Goal: Information Seeking & Learning: Learn about a topic

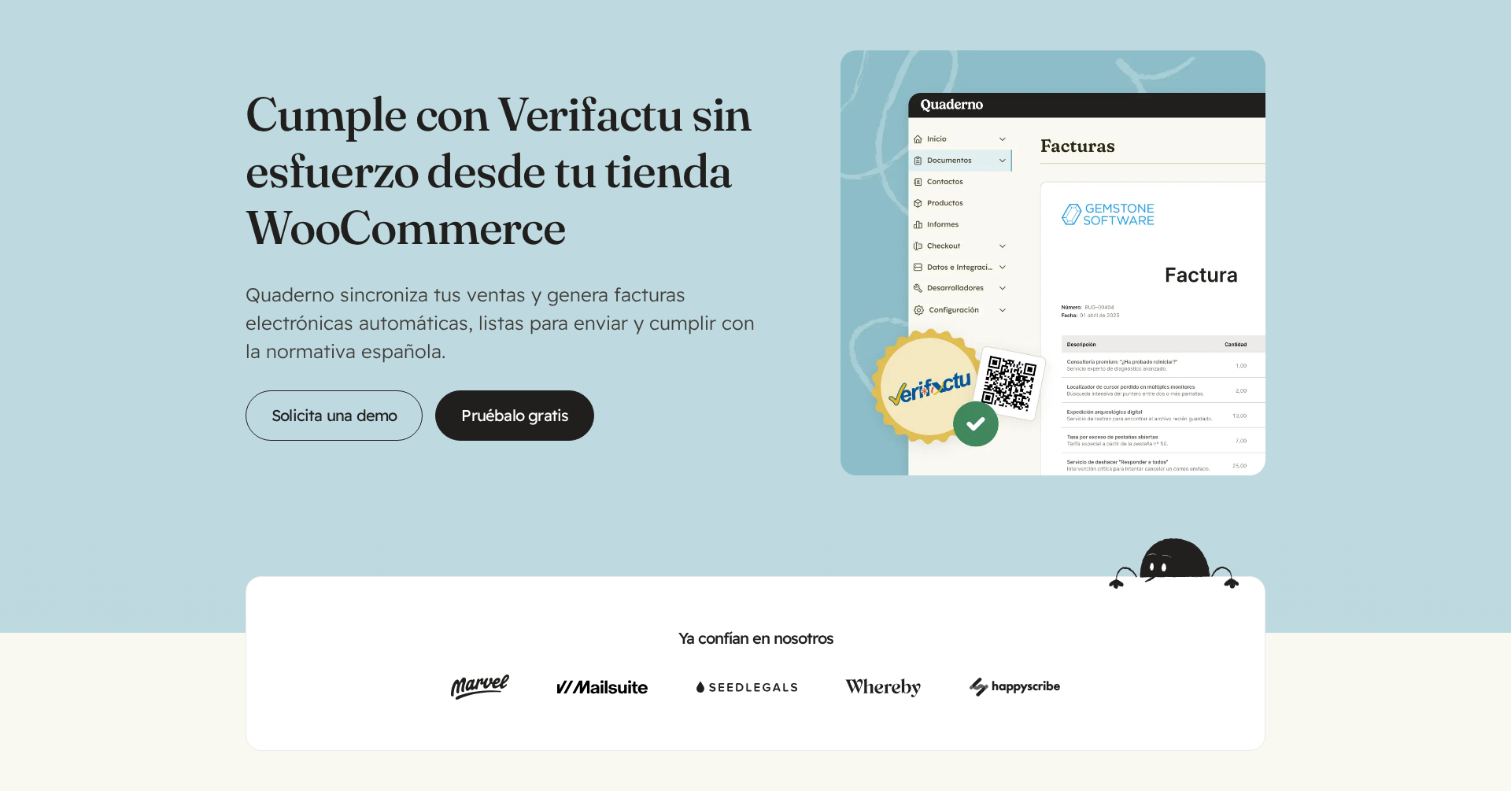
click at [597, 449] on div "Cumple con Verifactu sin esfuerzo desde tu tienda WooCommerce Quaderno sincroni…" at bounding box center [756, 262] width 1020 height 425
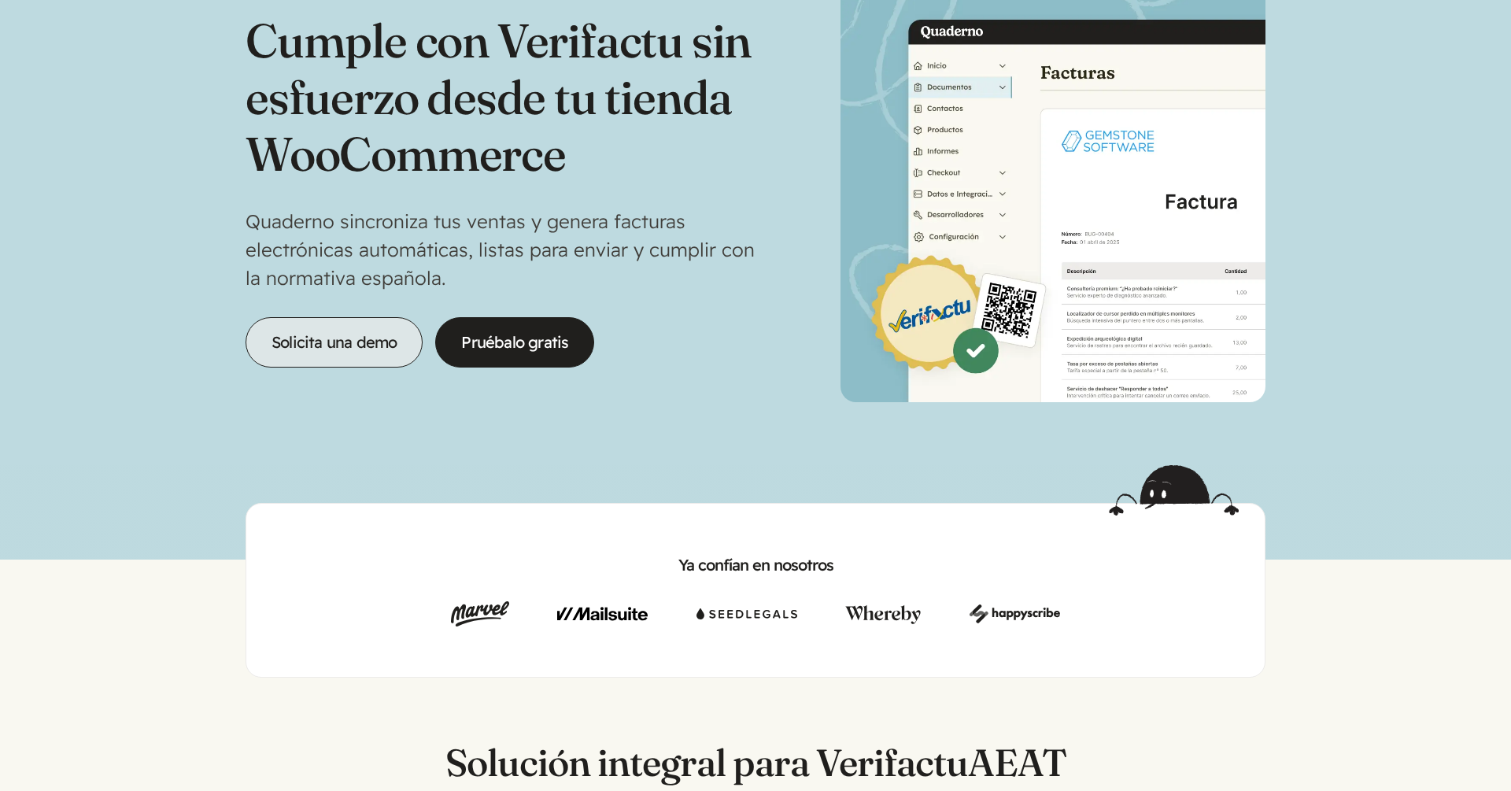
scroll to position [76, 0]
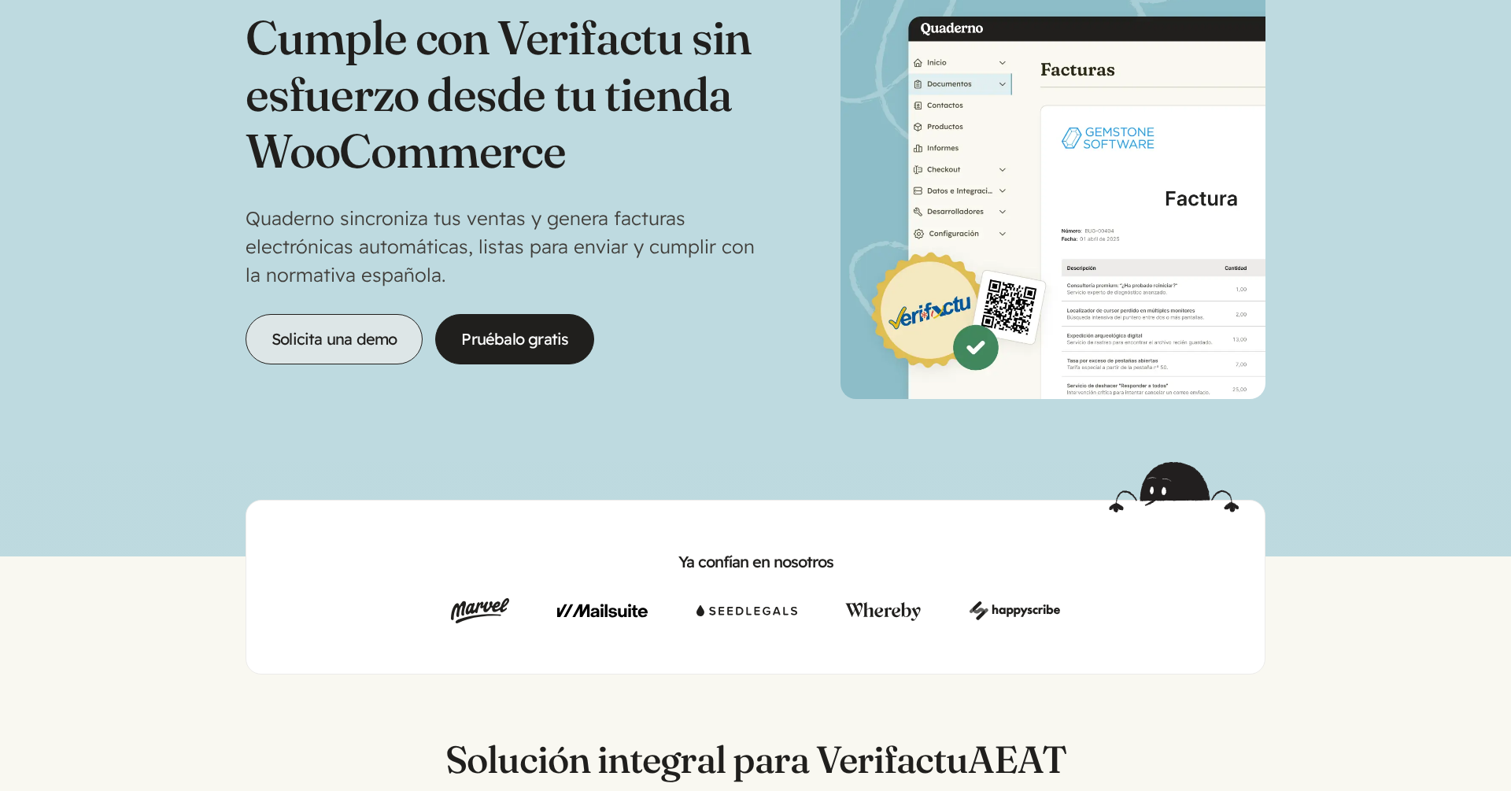
click at [329, 340] on link "Solicita una demo" at bounding box center [334, 339] width 177 height 50
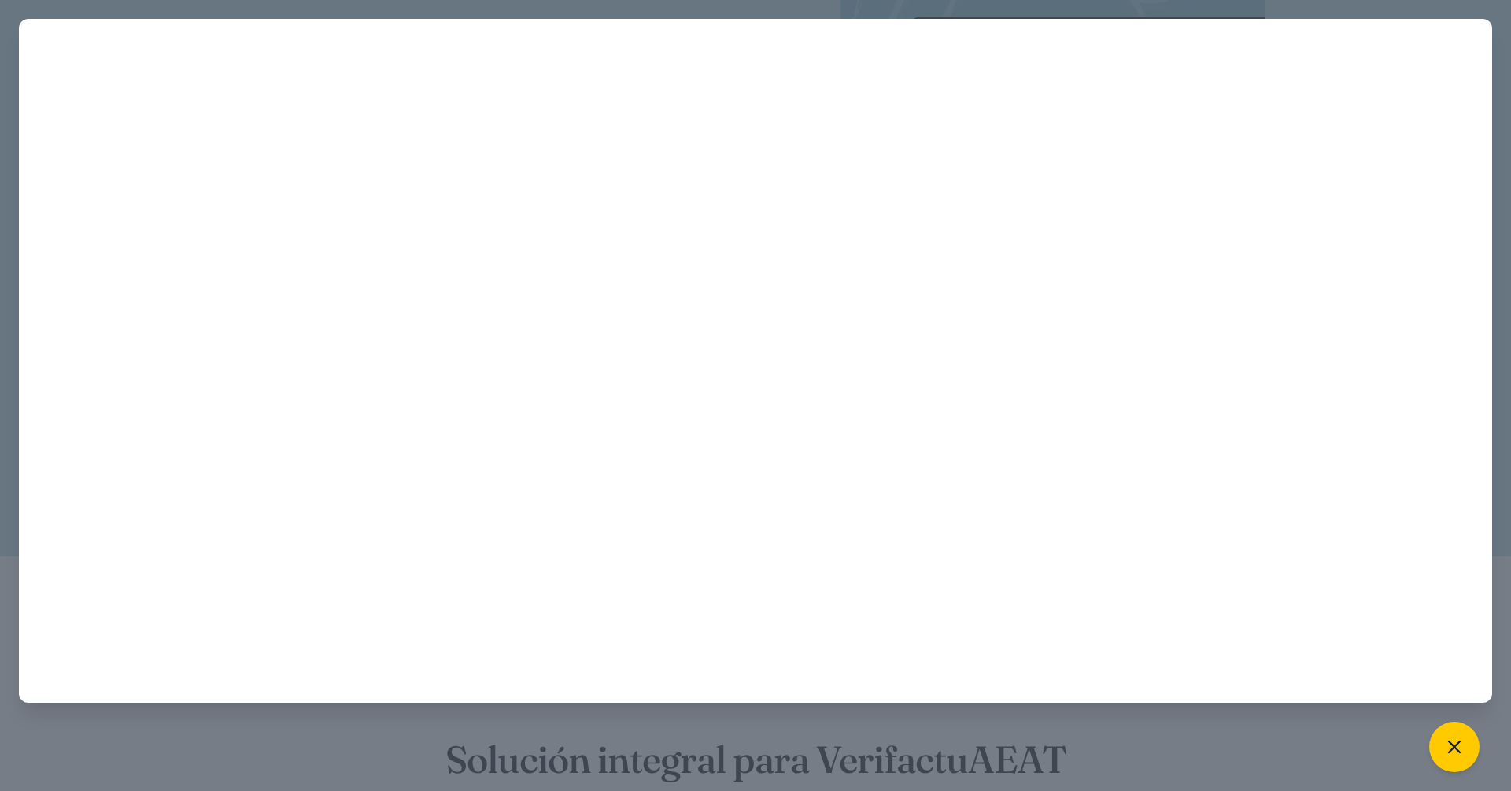
click at [87, 9] on div at bounding box center [755, 395] width 1511 height 791
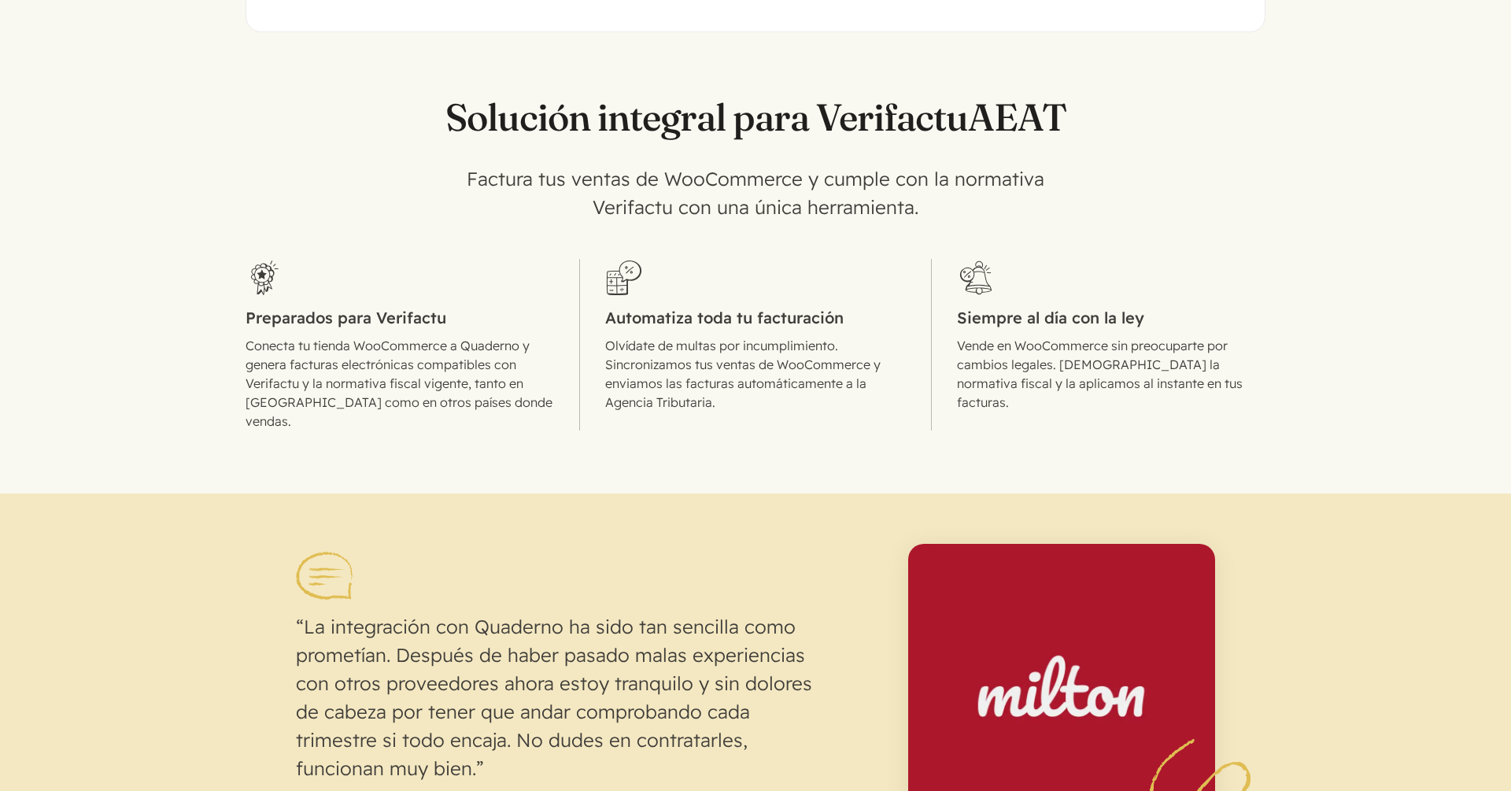
scroll to position [0, 0]
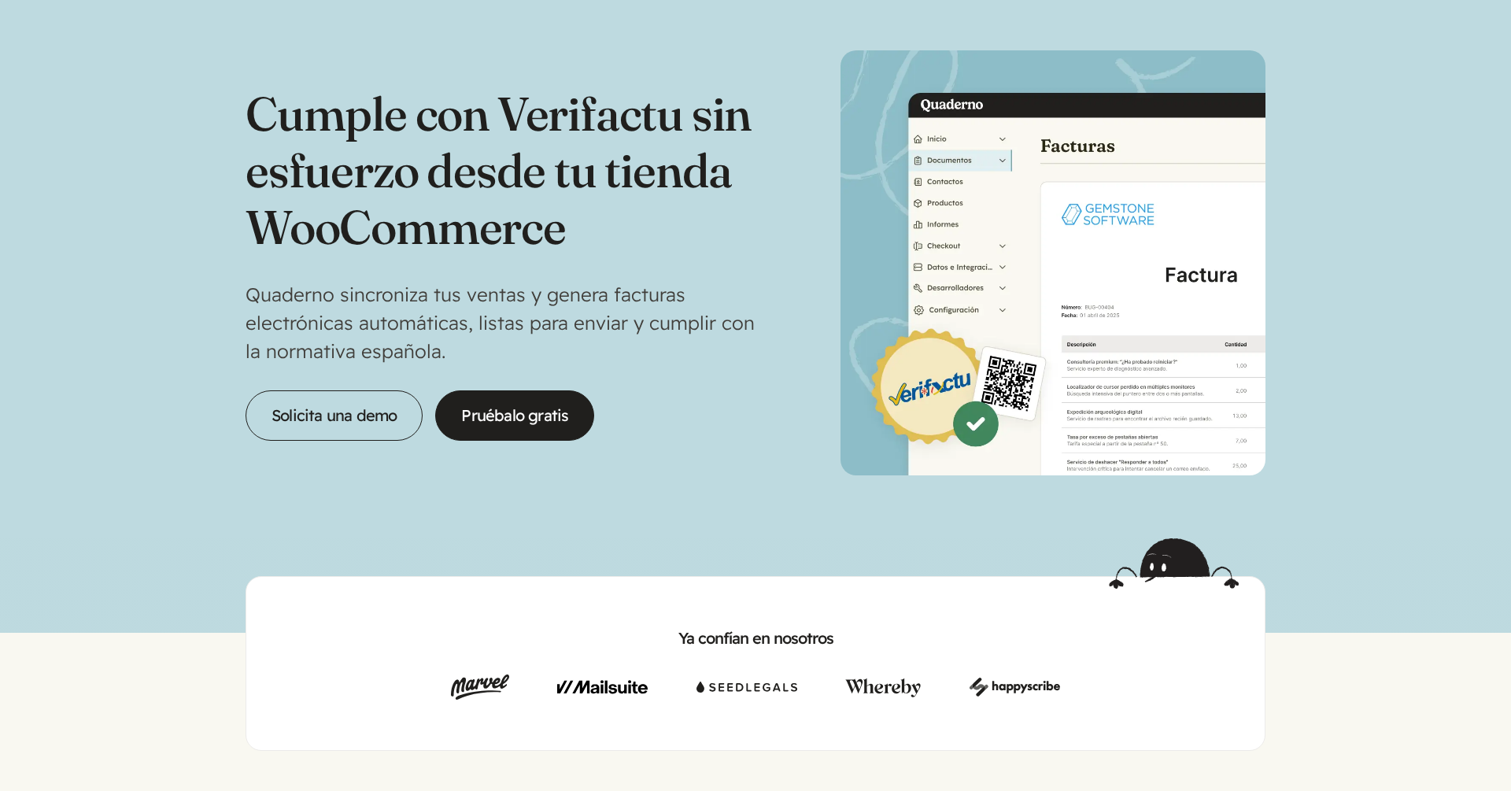
click at [449, 206] on h1 "Cumple con Verifactu sin esfuerzo desde tu tienda WooCommerce" at bounding box center [501, 170] width 510 height 170
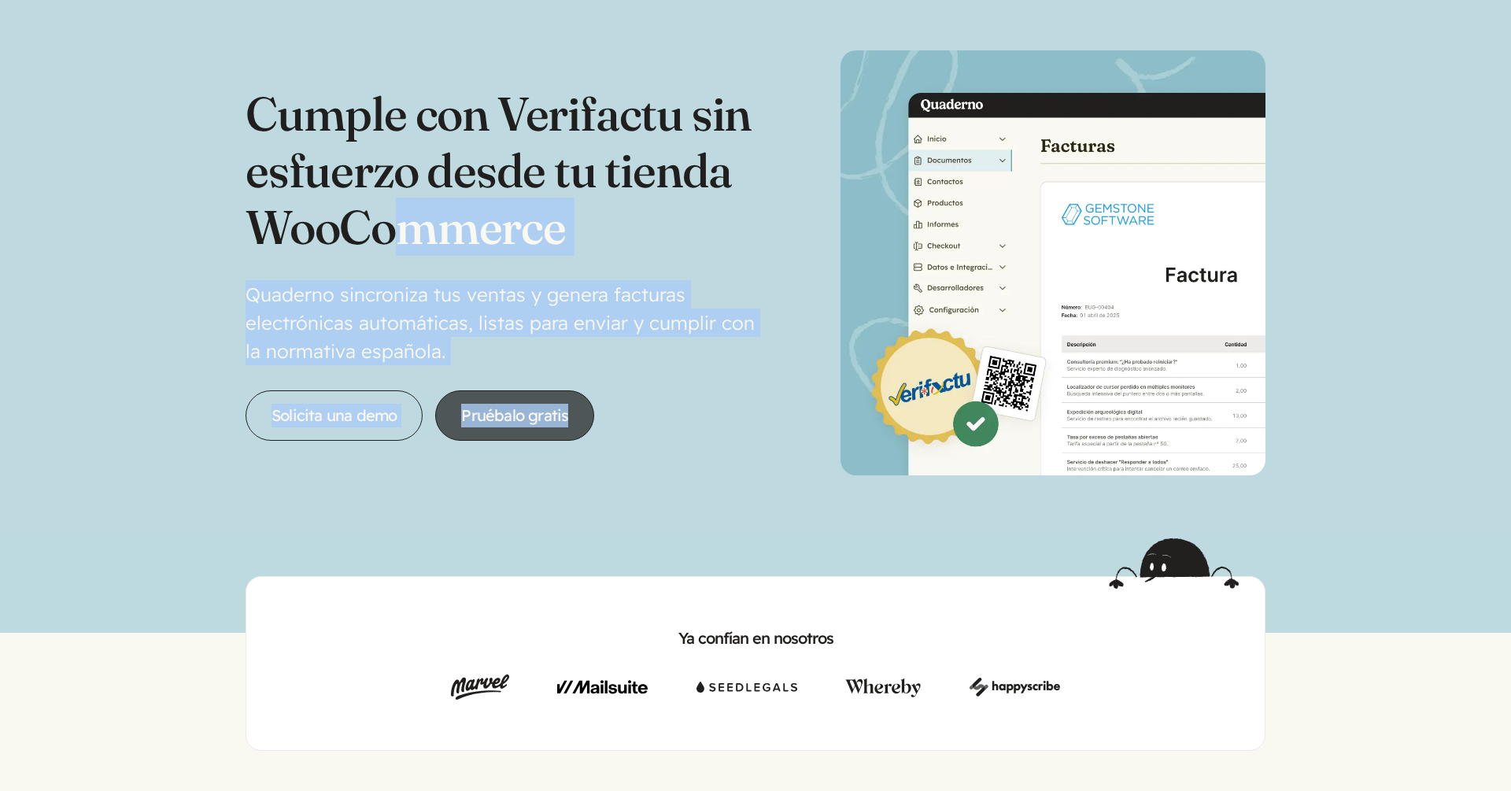
drag, startPoint x: 390, startPoint y: 248, endPoint x: 572, endPoint y: 409, distance: 243.1
click at [578, 412] on div "Cumple con Verifactu sin esfuerzo desde tu tienda WooCommerce Quaderno sincroni…" at bounding box center [501, 263] width 510 height 356
click at [482, 334] on p "Quaderno sincroniza tus ventas y genera facturas electrónicas automáticas, list…" at bounding box center [501, 322] width 510 height 85
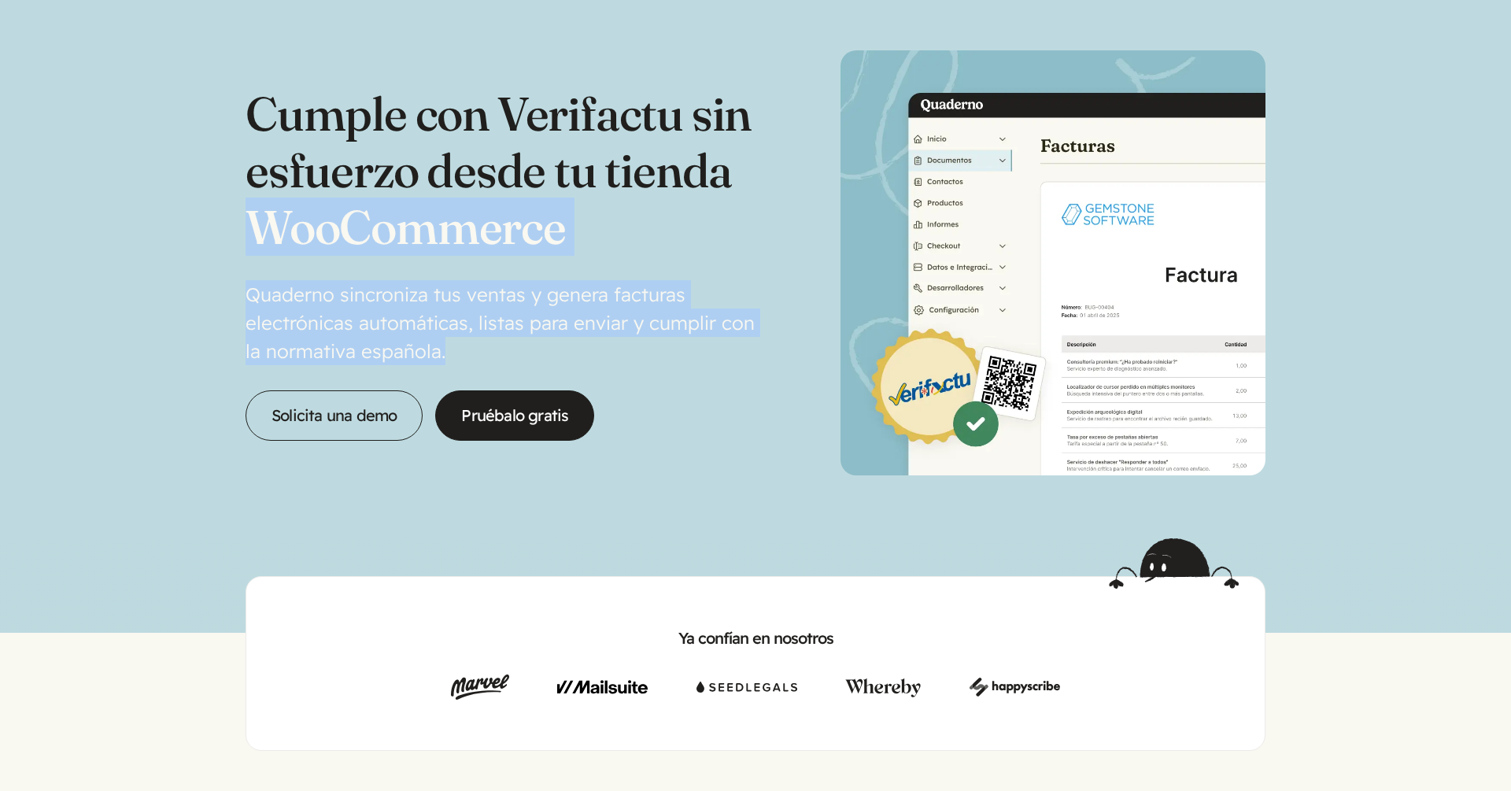
drag, startPoint x: 462, startPoint y: 354, endPoint x: 306, endPoint y: 270, distance: 177.1
click at [268, 256] on div "Cumple con Verifactu sin esfuerzo desde tu tienda WooCommerce Quaderno sincroni…" at bounding box center [501, 263] width 510 height 356
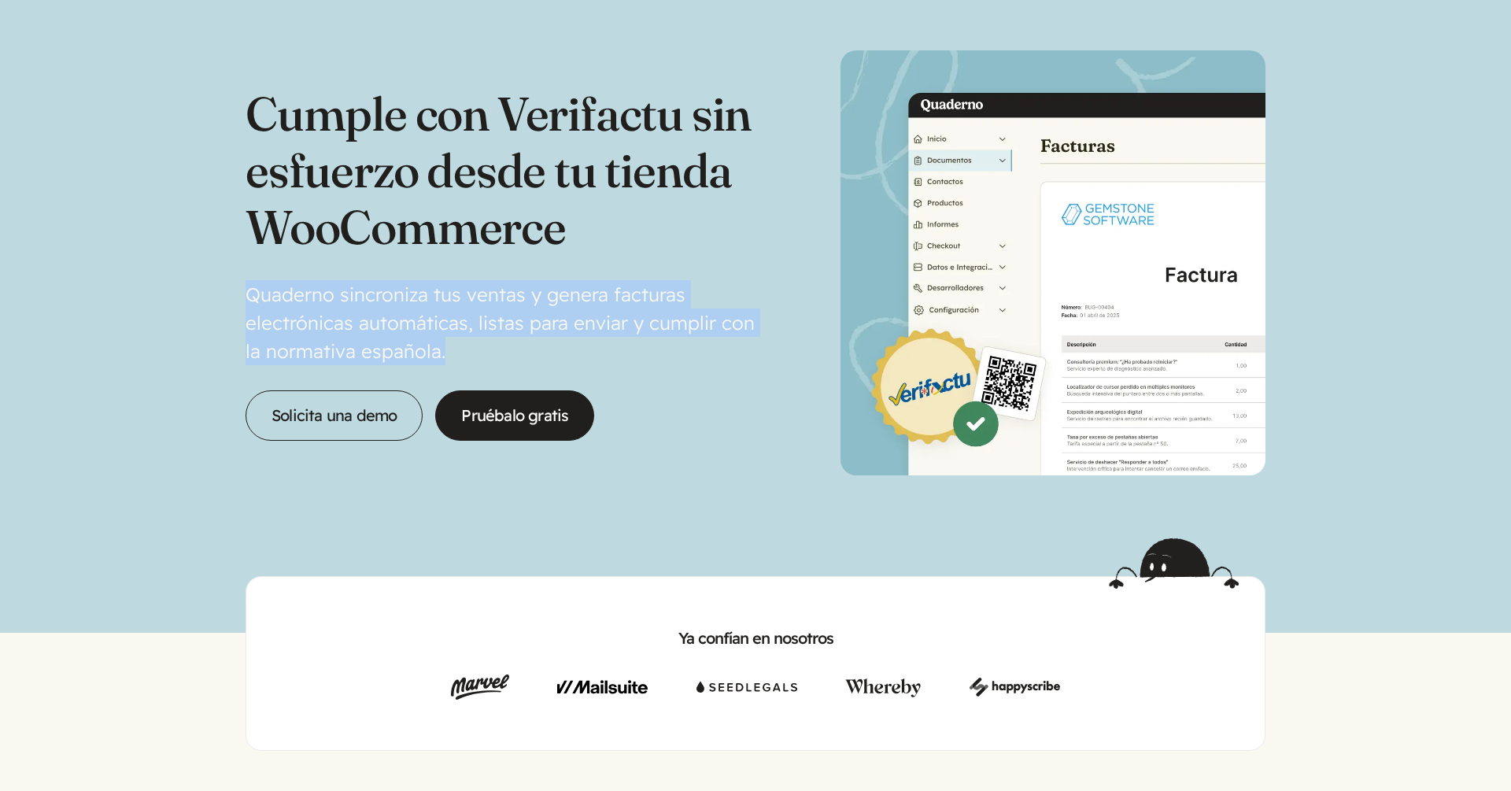
click at [312, 272] on div "Cumple con Verifactu sin esfuerzo desde tu tienda WooCommerce Quaderno sincroni…" at bounding box center [501, 263] width 510 height 356
drag, startPoint x: 216, startPoint y: 297, endPoint x: 526, endPoint y: 354, distance: 315.2
click at [526, 354] on section "Cumple con Verifactu sin esfuerzo desde tu tienda WooCommerce Quaderno sincroni…" at bounding box center [755, 269] width 1511 height 538
click at [526, 354] on p "Quaderno sincroniza tus ventas y genera facturas electrónicas automáticas, list…" at bounding box center [501, 322] width 510 height 85
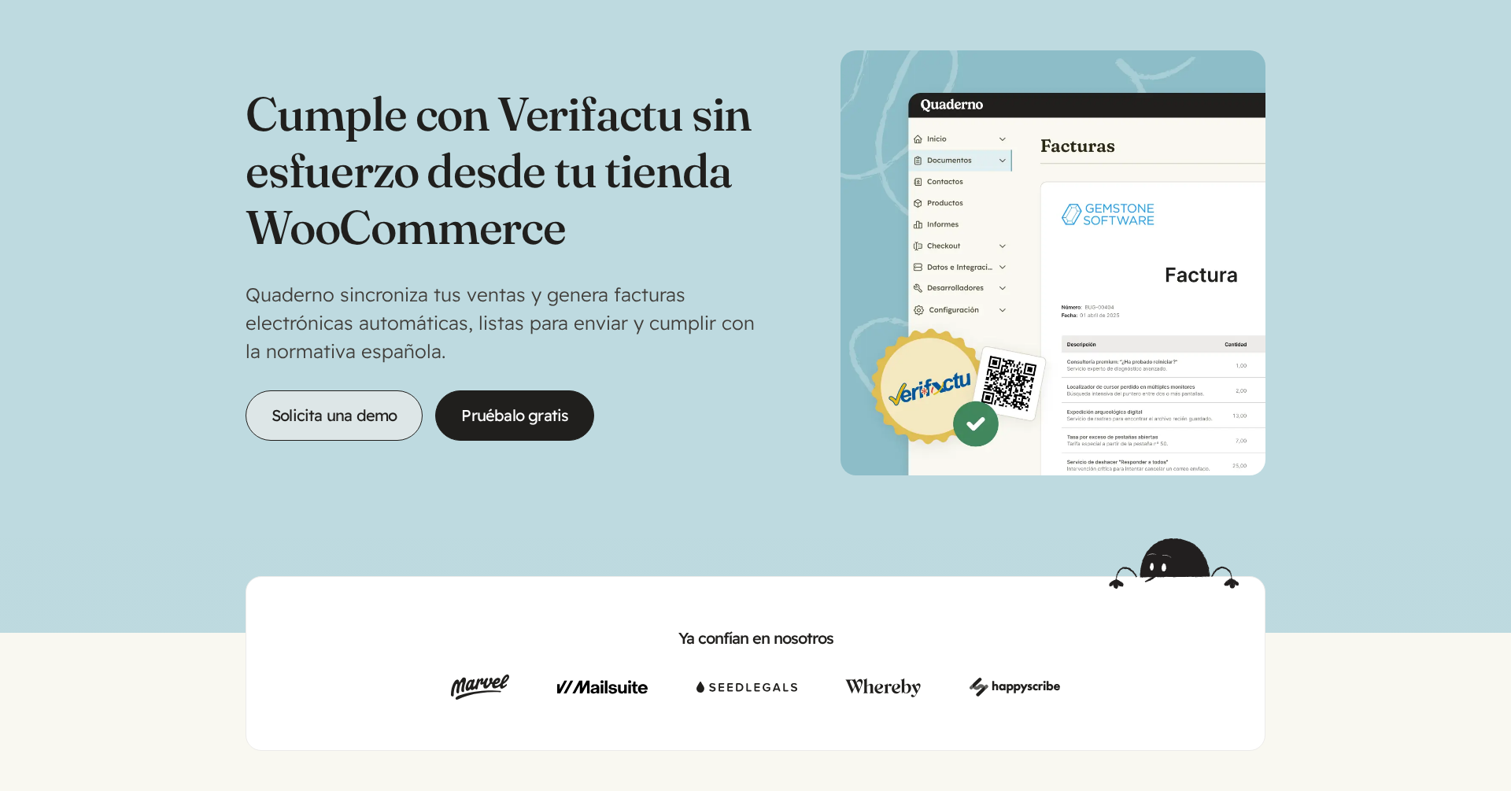
click at [360, 431] on link "Solicita una demo" at bounding box center [334, 415] width 177 height 50
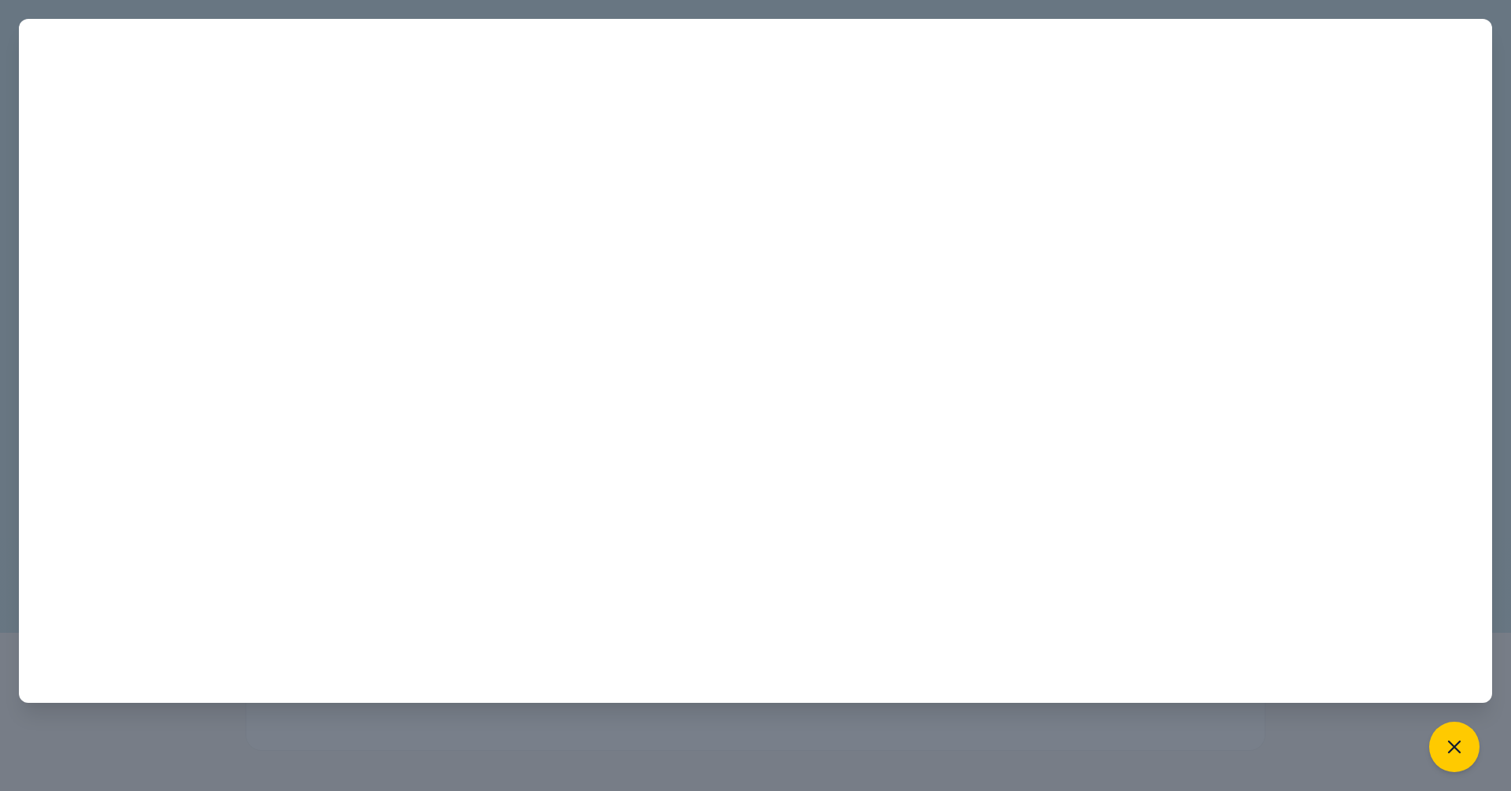
click at [251, 4] on div at bounding box center [755, 395] width 1511 height 791
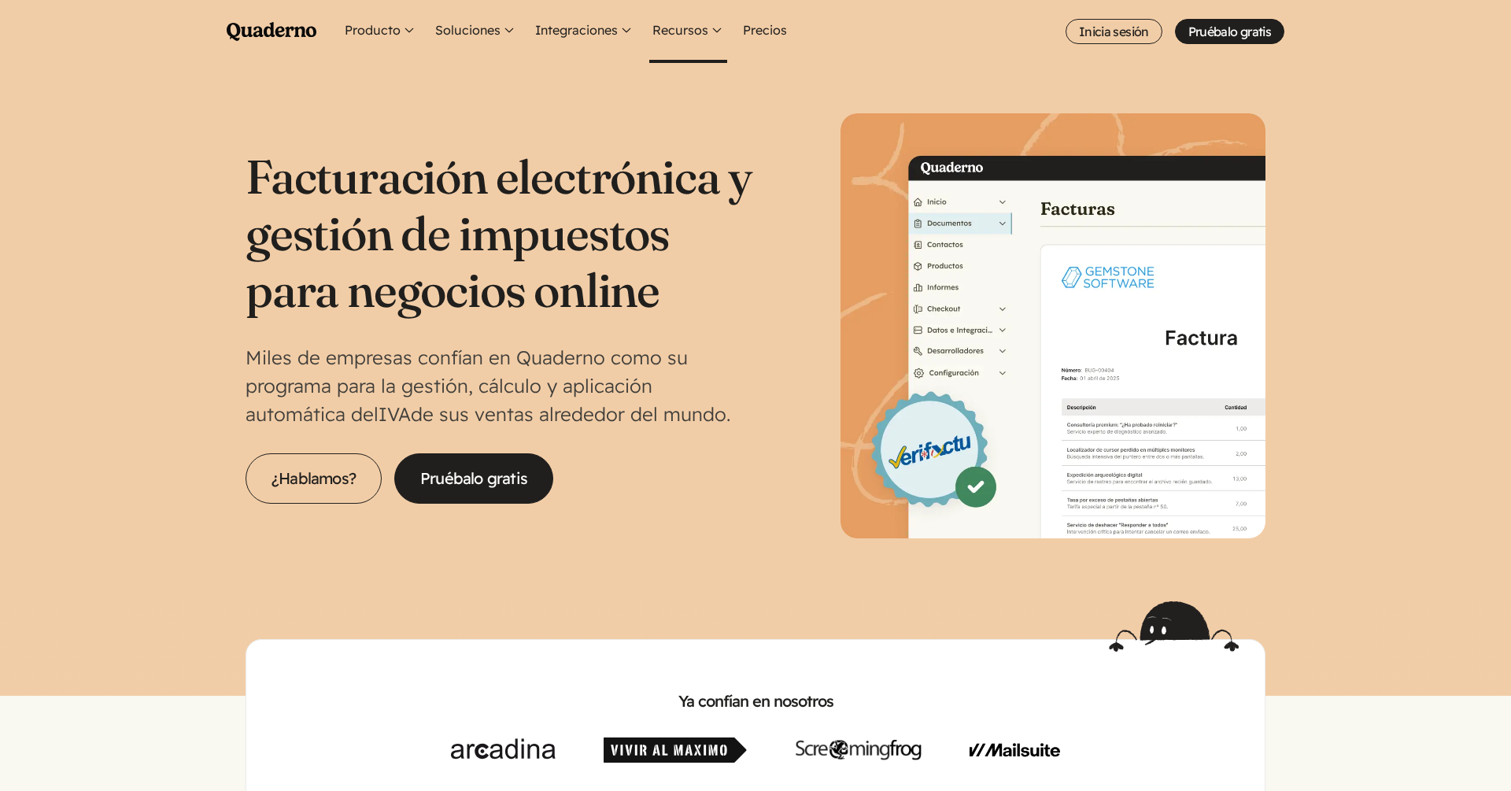
click at [686, 35] on button "Recursos" at bounding box center [688, 31] width 78 height 63
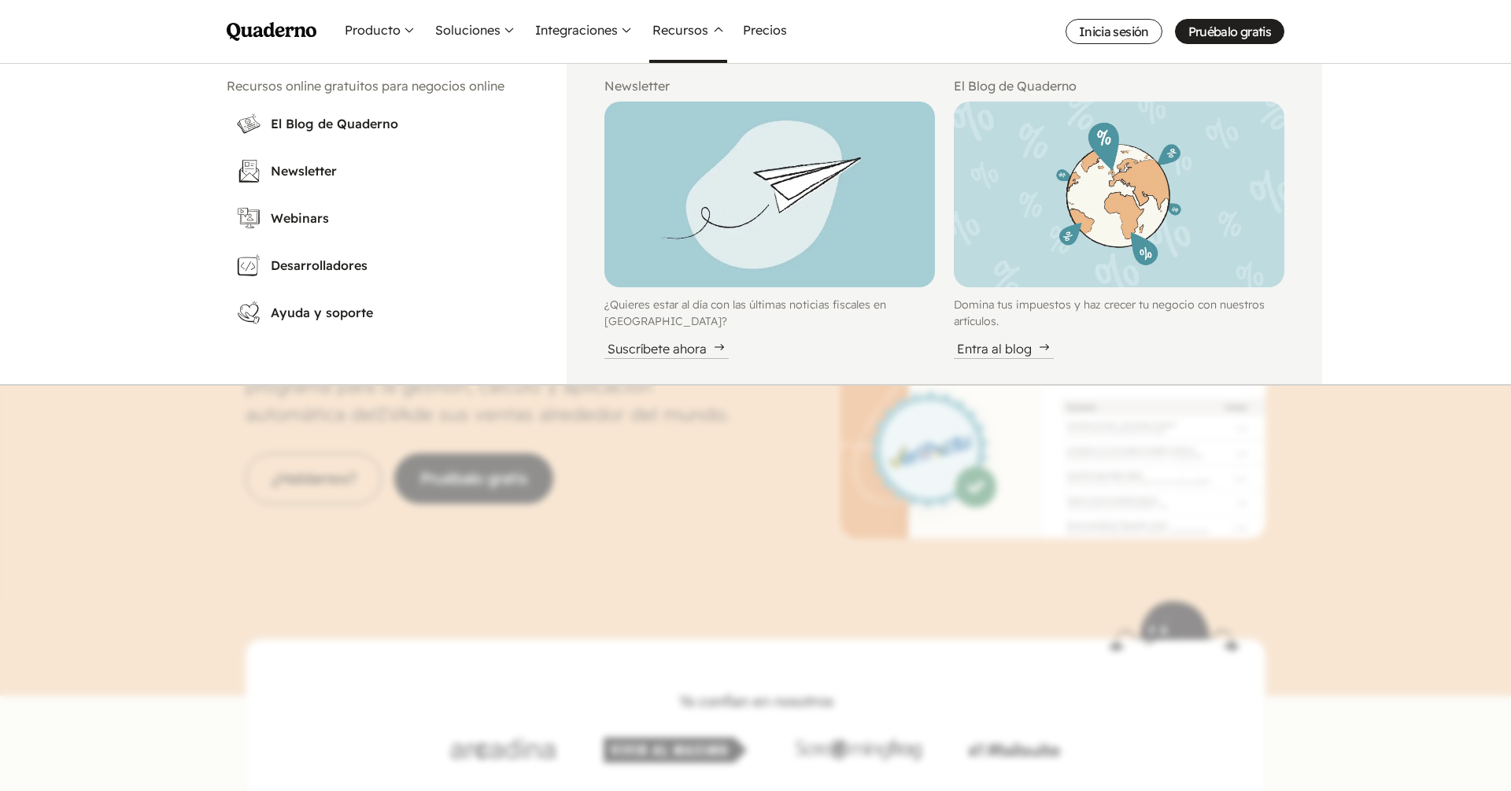
click at [734, 468] on nav "Menu Pruébalo gratis Quaderno Homepage Producto Conoce la plataforma Quaderno R…" at bounding box center [755, 395] width 1511 height 791
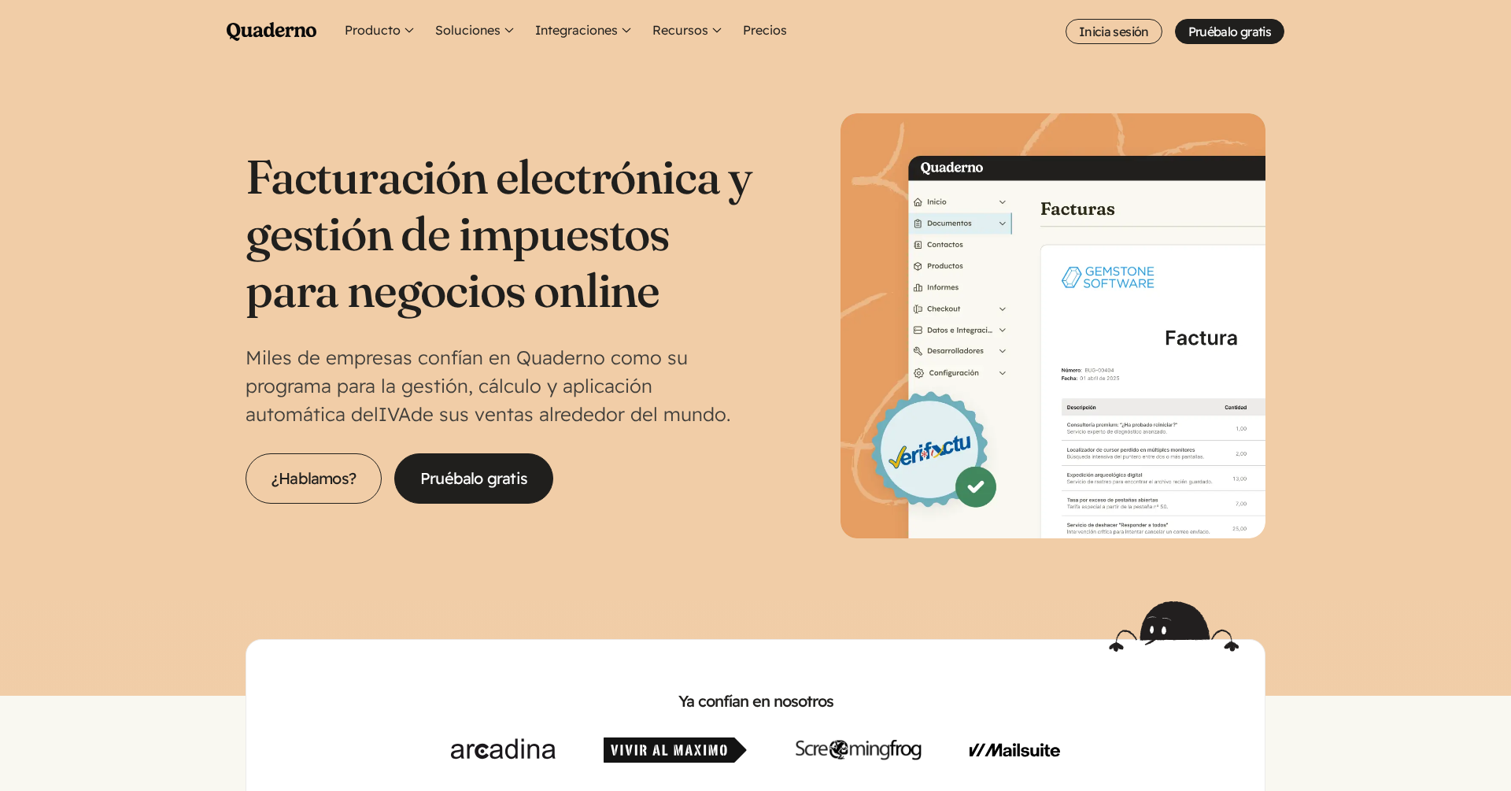
click at [1426, 310] on section "Facturación electrónica y gestión de impuestos para negocios online Miles de em…" at bounding box center [755, 332] width 1511 height 538
